Goal: Information Seeking & Learning: Find specific fact

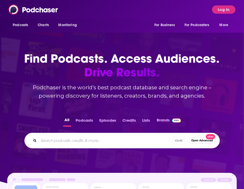
click at [109, 143] on input "Search podcasts, credits, & more..." at bounding box center [106, 141] width 134 height 8
paste input "GQ | Actually Me"
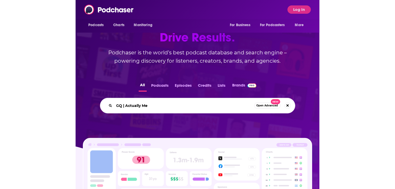
scroll to position [43, 0]
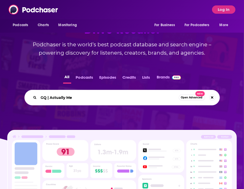
type input "GQ | Actually Me"
click at [85, 77] on button "Podcasts" at bounding box center [84, 79] width 20 height 10
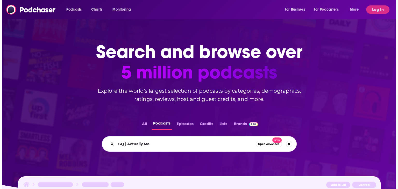
scroll to position [0, 0]
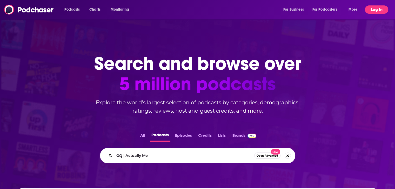
click at [243, 11] on button "Log In" at bounding box center [376, 9] width 23 height 8
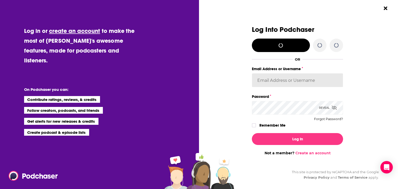
type input "[PERSON_NAME][EMAIL_ADDRESS][PERSON_NAME][PERSON_NAME][DOMAIN_NAME]"
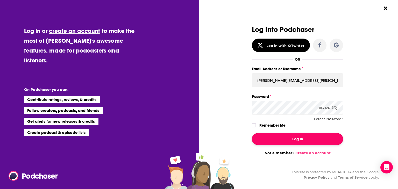
click at [243, 134] on button "Log In" at bounding box center [297, 139] width 91 height 12
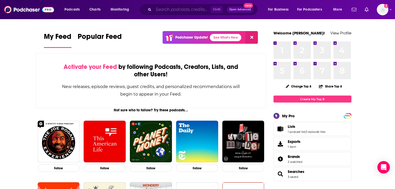
click at [182, 7] on input "Search podcasts, credits, & more..." at bounding box center [181, 9] width 57 height 8
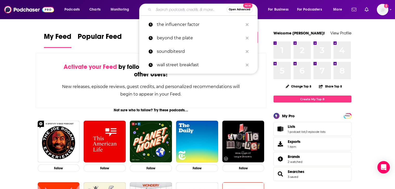
paste input "GQ | Actually Me"
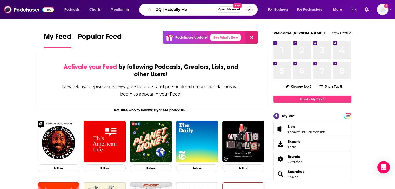
type input "GQ | Actually Me"
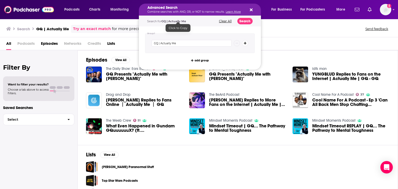
click at [174, 17] on div "Search for GQ | Actually Me Clear All Search" at bounding box center [200, 21] width 122 height 11
click at [173, 40] on input "GQ | Actually Me" at bounding box center [192, 43] width 80 height 7
click at [167, 41] on input "GQ | Actually Me" at bounding box center [192, 43] width 80 height 7
type input "GQ Actually Me"
click at [243, 21] on button "Search" at bounding box center [245, 21] width 15 height 6
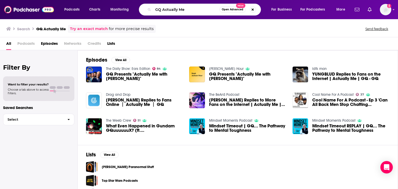
click at [30, 45] on span "Podcasts" at bounding box center [25, 44] width 17 height 11
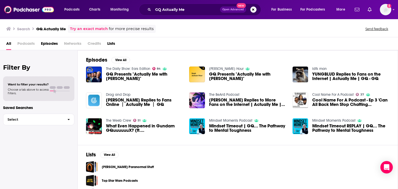
click at [28, 45] on span "Podcasts" at bounding box center [25, 44] width 17 height 11
click at [22, 43] on span "Podcasts" at bounding box center [25, 44] width 17 height 11
click at [34, 46] on span "Podcasts" at bounding box center [25, 44] width 17 height 11
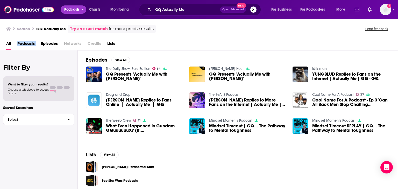
click at [79, 12] on span "Podcasts" at bounding box center [71, 9] width 15 height 7
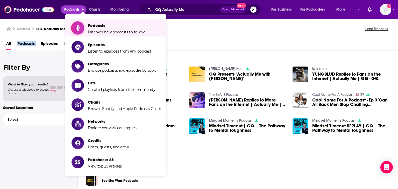
click at [118, 30] on span "Discover new podcasts to follow" at bounding box center [116, 32] width 57 height 5
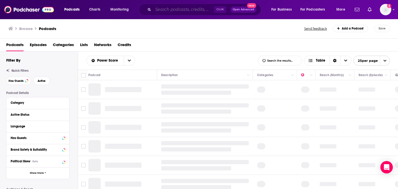
click at [179, 11] on input "Search podcasts, credits, & more..." at bounding box center [183, 9] width 61 height 8
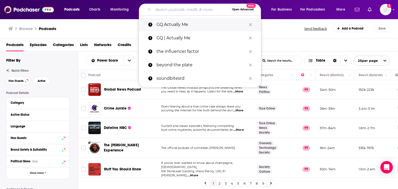
click at [175, 24] on p "GQ Actually Me" at bounding box center [202, 24] width 90 height 13
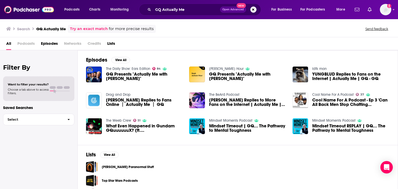
click at [166, 75] on span "GQ Presents "Actually Me with [PERSON_NAME]"" at bounding box center [144, 76] width 77 height 9
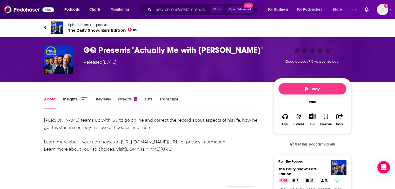
click at [67, 100] on link "Insights" at bounding box center [76, 103] width 26 height 12
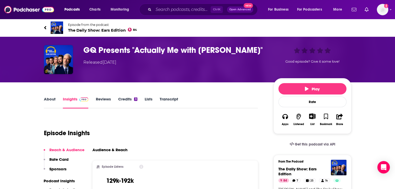
click at [159, 160] on div "Audience & Reach Episode Listens 129k-192k * Podchaser estimates a podcast’s re…" at bounding box center [175, 178] width 166 height 61
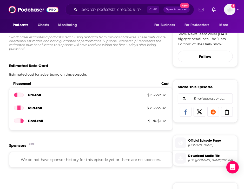
scroll to position [173, 0]
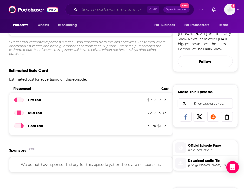
click at [108, 12] on input "Search podcasts, credits, & more..." at bounding box center [112, 9] width 67 height 8
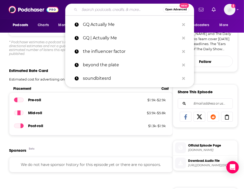
paste input "Vanity Fair | Lie Detector Test"
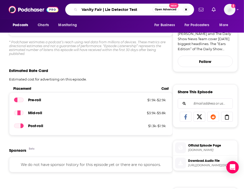
click at [101, 8] on input "Vanity Fair | Lie Detector Test" at bounding box center [115, 9] width 73 height 8
type input "Vanity Fair Lie Detector Test"
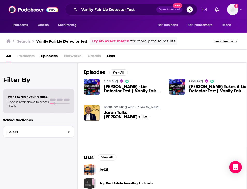
click at [199, 126] on div "Episodes View All One Gig [PERSON_NAME] - Lie Detector Test | Vanity Fair | Int…" at bounding box center [163, 105] width 170 height 85
click at [20, 56] on span "Podcasts" at bounding box center [25, 57] width 17 height 11
click at [23, 57] on span "Podcasts" at bounding box center [25, 57] width 17 height 11
click at [27, 56] on span "Podcasts" at bounding box center [25, 57] width 17 height 11
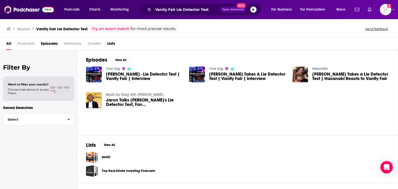
click at [145, 75] on span "[PERSON_NAME] - Lie Detector Test | Vanity Fair | Interview" at bounding box center [144, 76] width 77 height 9
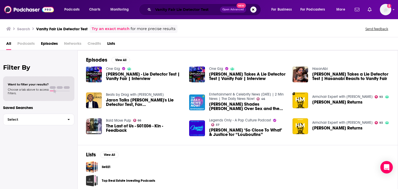
click at [177, 7] on input "Vanity Fair Lie Detector Test" at bounding box center [186, 9] width 67 height 8
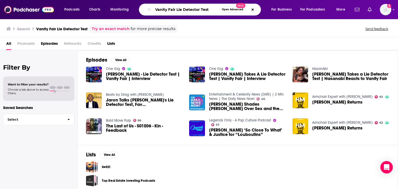
click at [177, 7] on input "Vanity Fair Lie Detector Test" at bounding box center [186, 9] width 66 height 8
paste input "'s"
type input "Vanity Fair's Lie Detector Test"
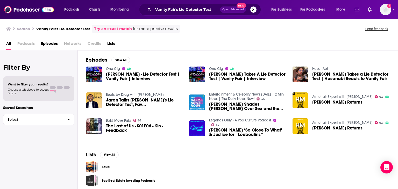
click at [28, 43] on span "Podcasts" at bounding box center [25, 44] width 17 height 11
click at [242, 9] on span "Open Advanced" at bounding box center [234, 9] width 22 height 3
click at [243, 36] on div "Search Vanity Fair's Lie Detector Test Try an exact match for more precise resu…" at bounding box center [199, 28] width 398 height 19
click at [24, 46] on span "Podcasts" at bounding box center [25, 44] width 17 height 11
click at [19, 30] on h3 "Search" at bounding box center [23, 28] width 13 height 5
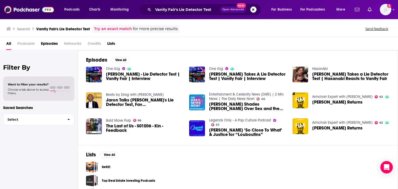
click at [78, 14] on div "Podcasts Charts Monitoring Vanity Fair's Lie Detector Test Open Advanced New Fo…" at bounding box center [206, 10] width 290 height 12
click at [67, 11] on span "Podcasts" at bounding box center [71, 9] width 15 height 7
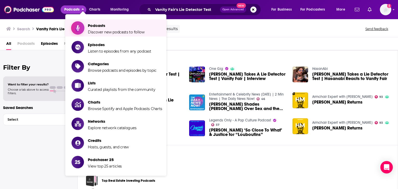
click at [110, 29] on span "Podcasts Discover new podcasts to follow" at bounding box center [116, 28] width 57 height 13
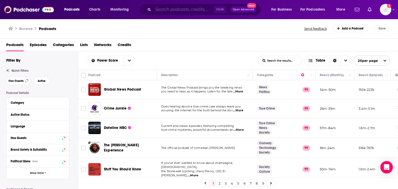
click at [198, 10] on input "Search podcasts, credits, & more..." at bounding box center [183, 9] width 61 height 8
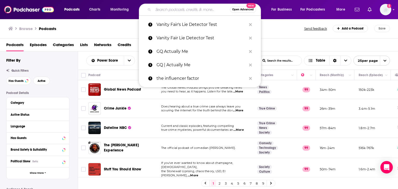
paste input "Vanity Fair's Lie Detector Test"
type input "Vanity Fair's Lie Detector Test"
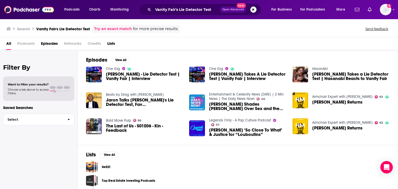
click at [26, 44] on span "Podcasts" at bounding box center [25, 44] width 17 height 11
click at [116, 31] on link "Try an exact match" at bounding box center [113, 29] width 38 height 6
